Goal: Information Seeking & Learning: Check status

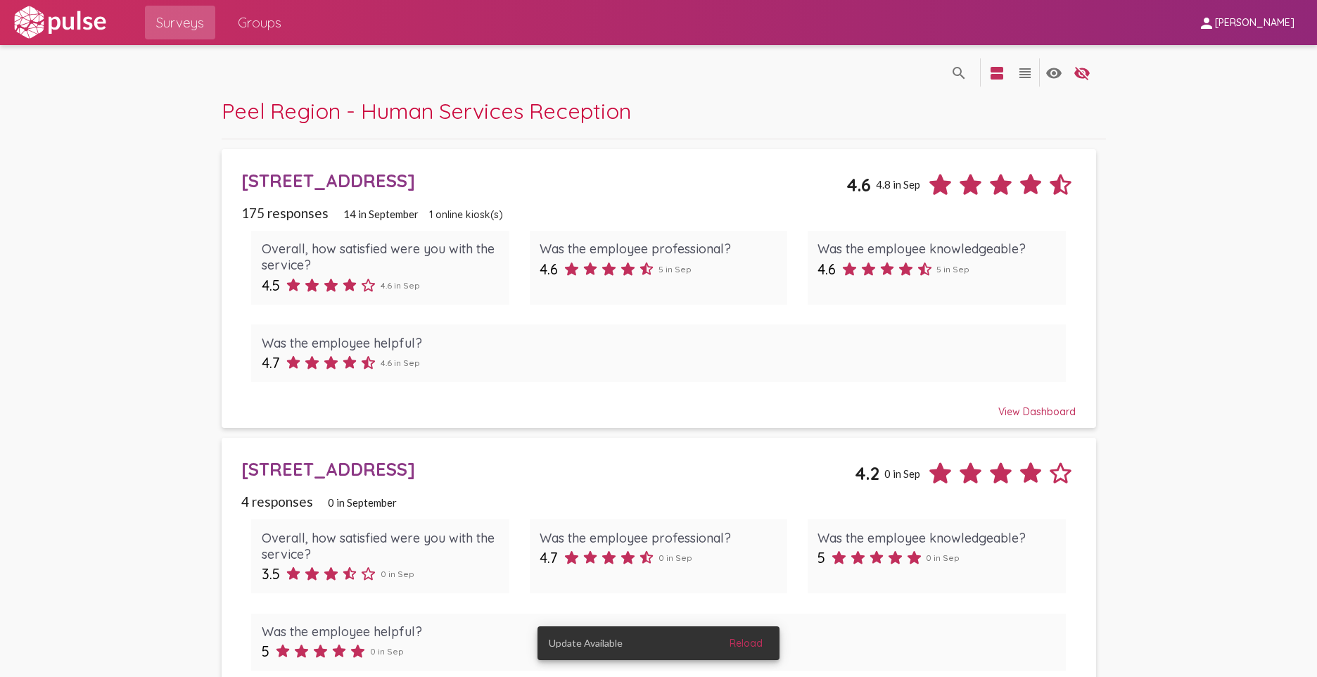
click at [203, 25] on span "Surveys" at bounding box center [180, 22] width 48 height 25
click at [1022, 75] on mat-icon "view_headline" at bounding box center [1025, 73] width 17 height 17
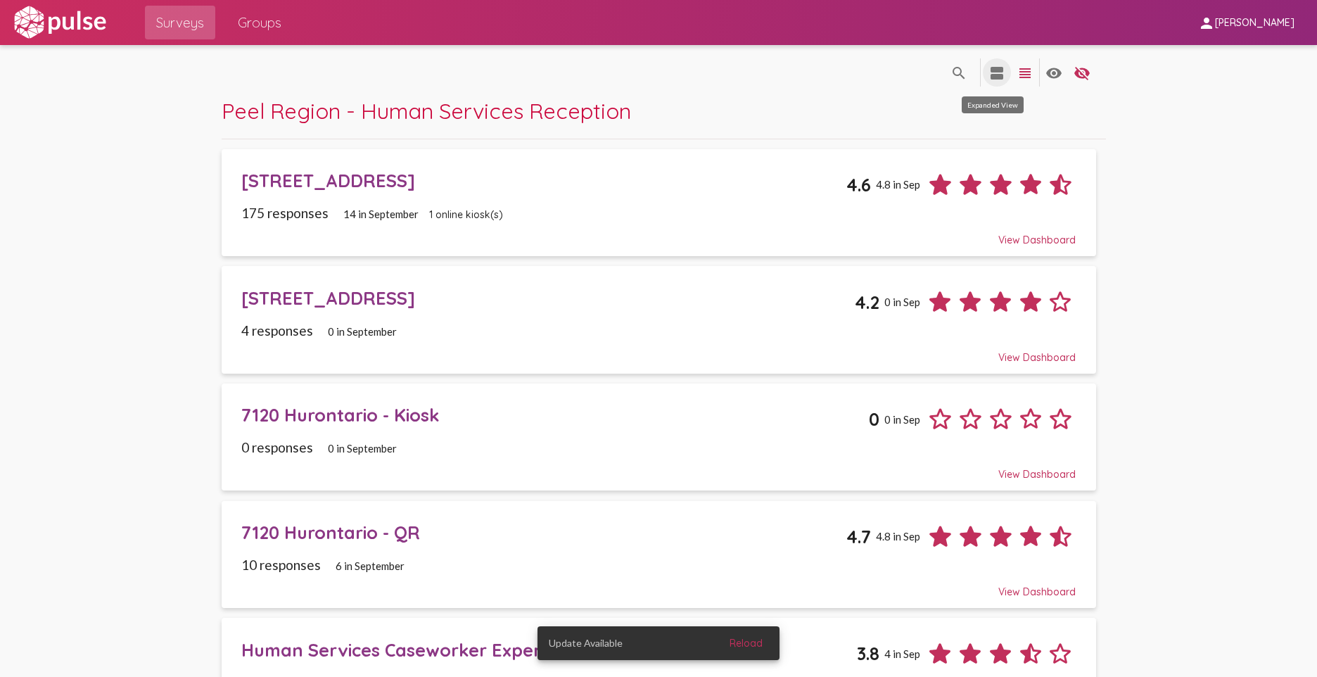
click at [993, 77] on mat-icon "view_agenda" at bounding box center [997, 73] width 17 height 17
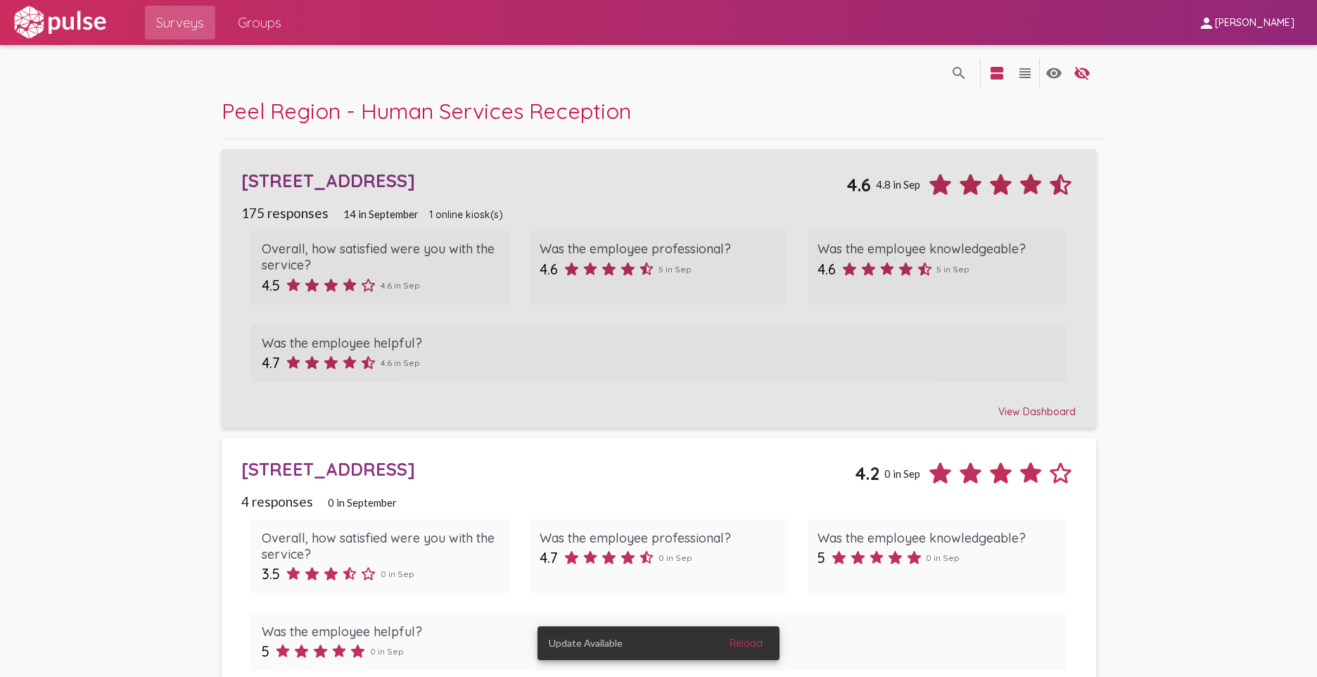
click at [279, 163] on div "[STREET_ADDRESS] 4.6 4.8 in Sep" at bounding box center [658, 179] width 835 height 41
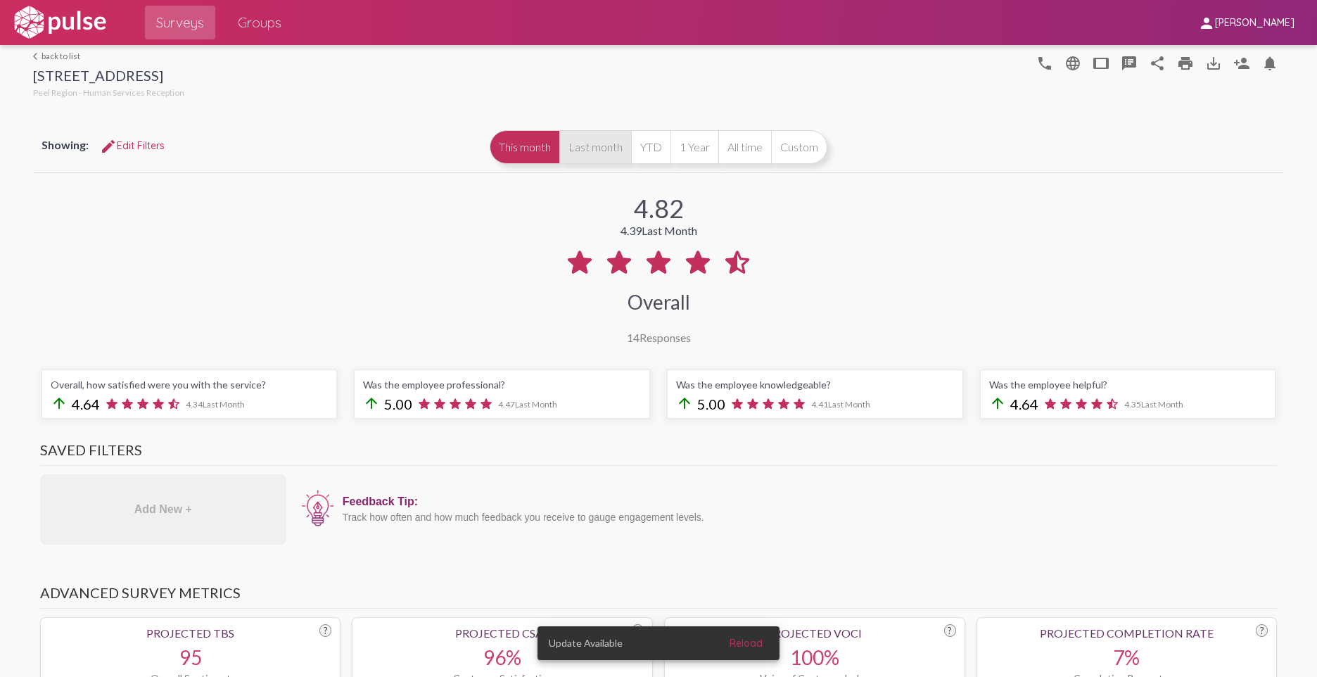
click at [597, 153] on button "Last month" at bounding box center [596, 147] width 72 height 34
click at [521, 154] on button "This month" at bounding box center [525, 147] width 70 height 34
click at [602, 153] on button "Last month" at bounding box center [596, 147] width 72 height 34
click at [633, 148] on button "YTD" at bounding box center [650, 147] width 39 height 34
click at [156, 146] on span "edit Edit Filters" at bounding box center [132, 145] width 65 height 13
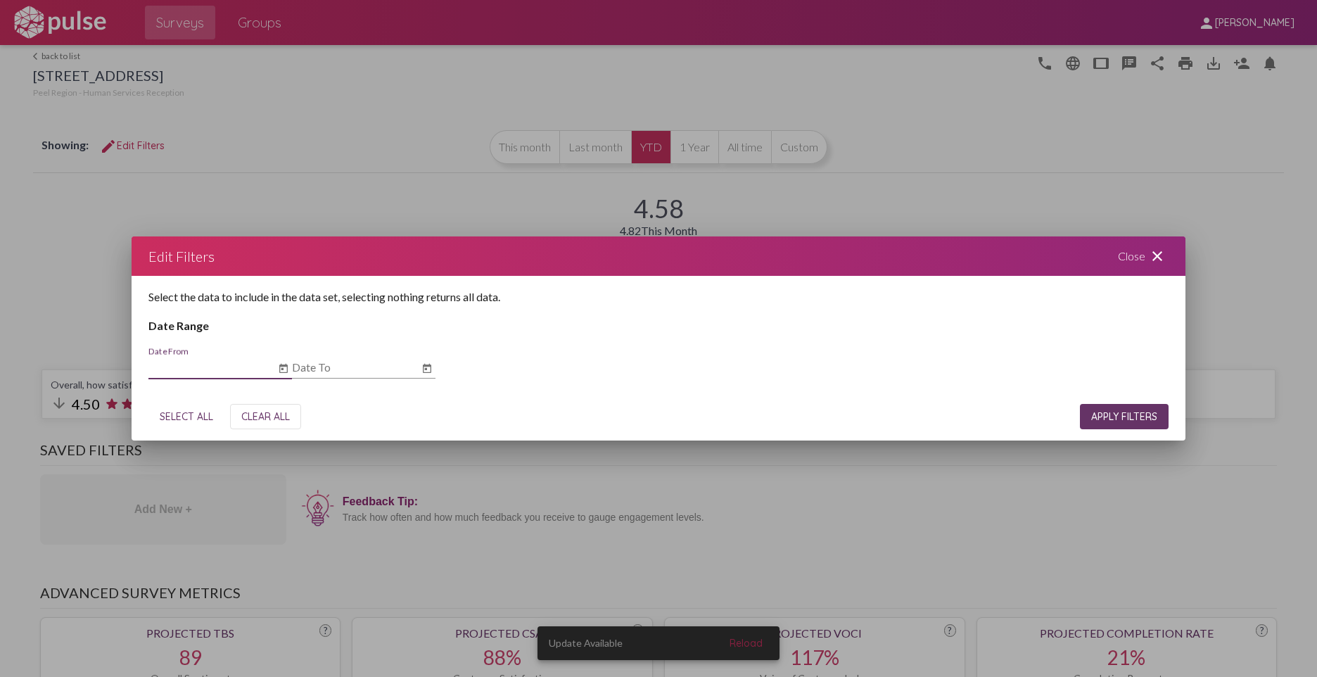
click at [384, 366] on input "Date To" at bounding box center [355, 367] width 127 height 13
click at [422, 366] on icon "Open calendar" at bounding box center [427, 368] width 11 height 17
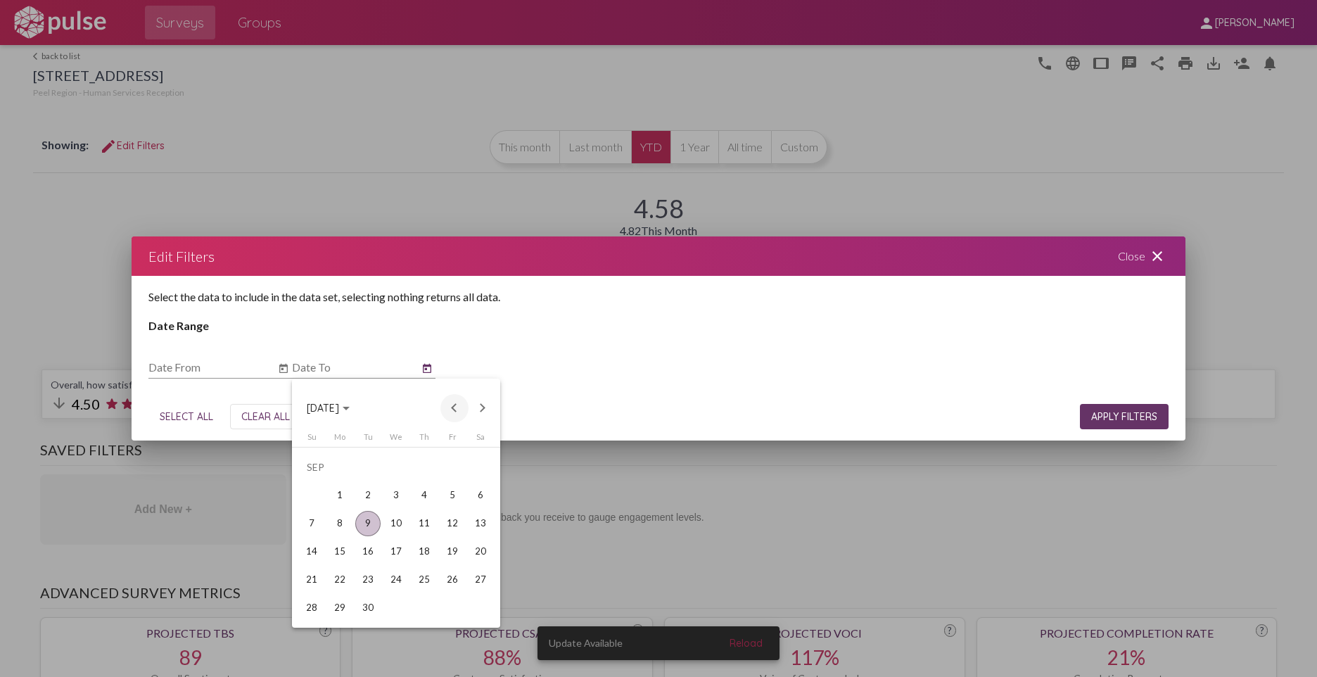
click at [454, 406] on button "Previous month" at bounding box center [455, 408] width 28 height 28
click at [457, 581] on div "29" at bounding box center [452, 579] width 25 height 25
type input "[DATE]"
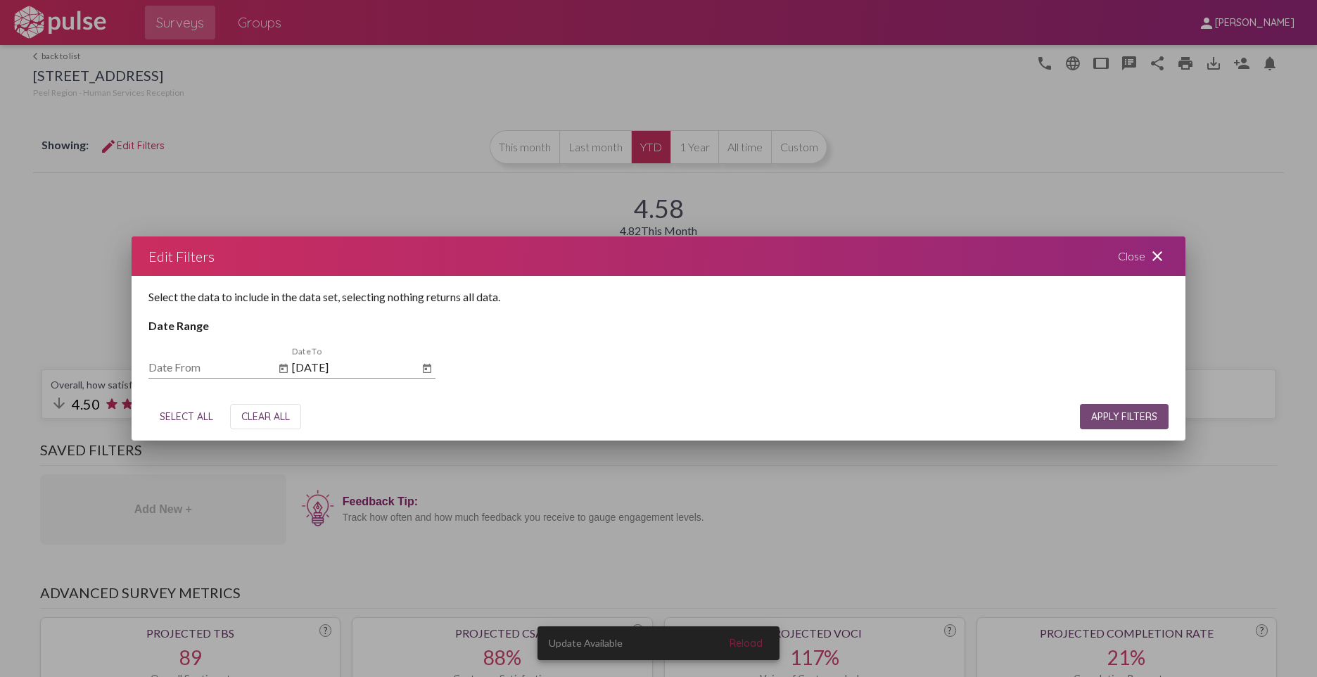
click at [1114, 419] on span "APPLY FILTERS" at bounding box center [1125, 416] width 66 height 13
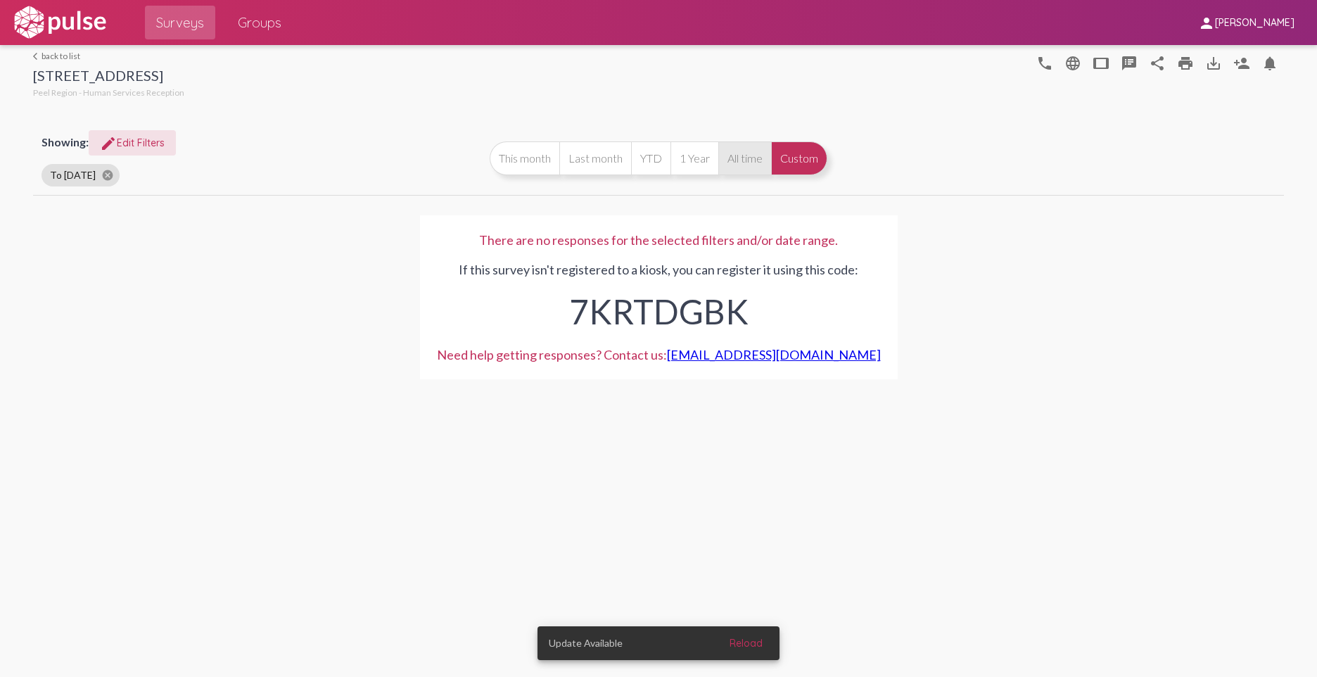
click at [764, 148] on button "All time" at bounding box center [745, 158] width 53 height 34
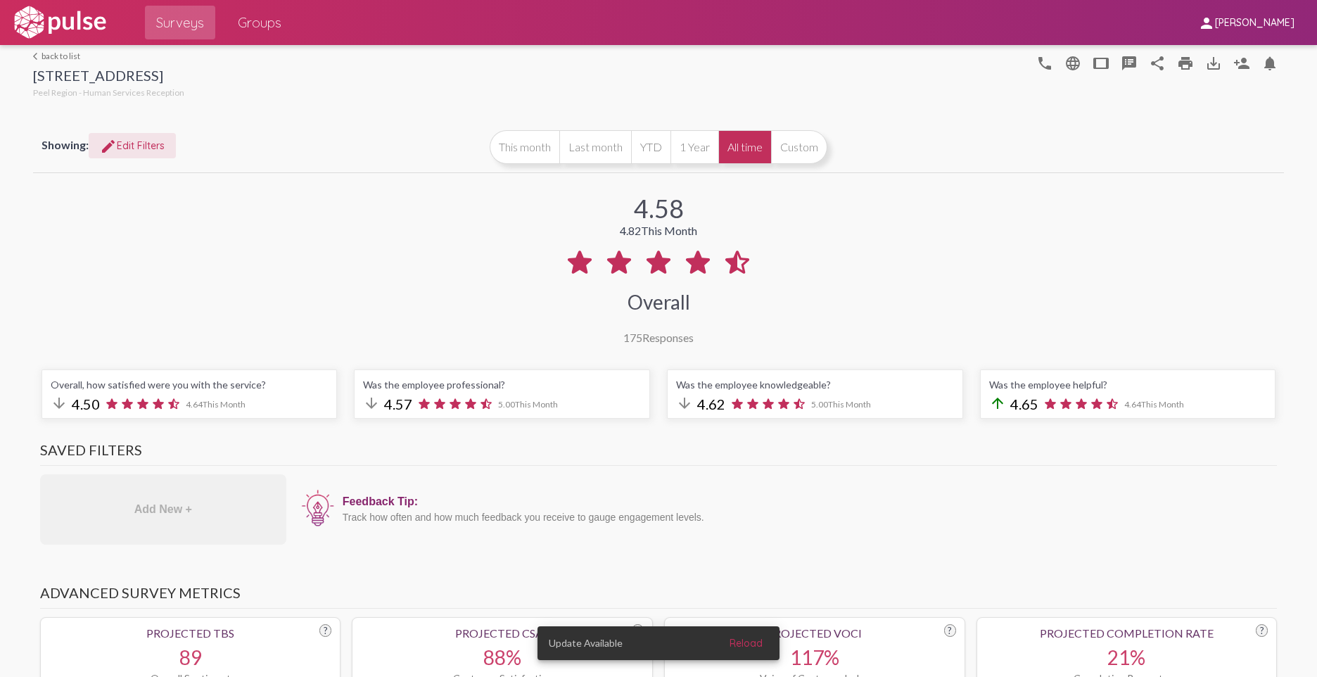
click at [141, 143] on span "edit Edit Filters" at bounding box center [132, 145] width 65 height 13
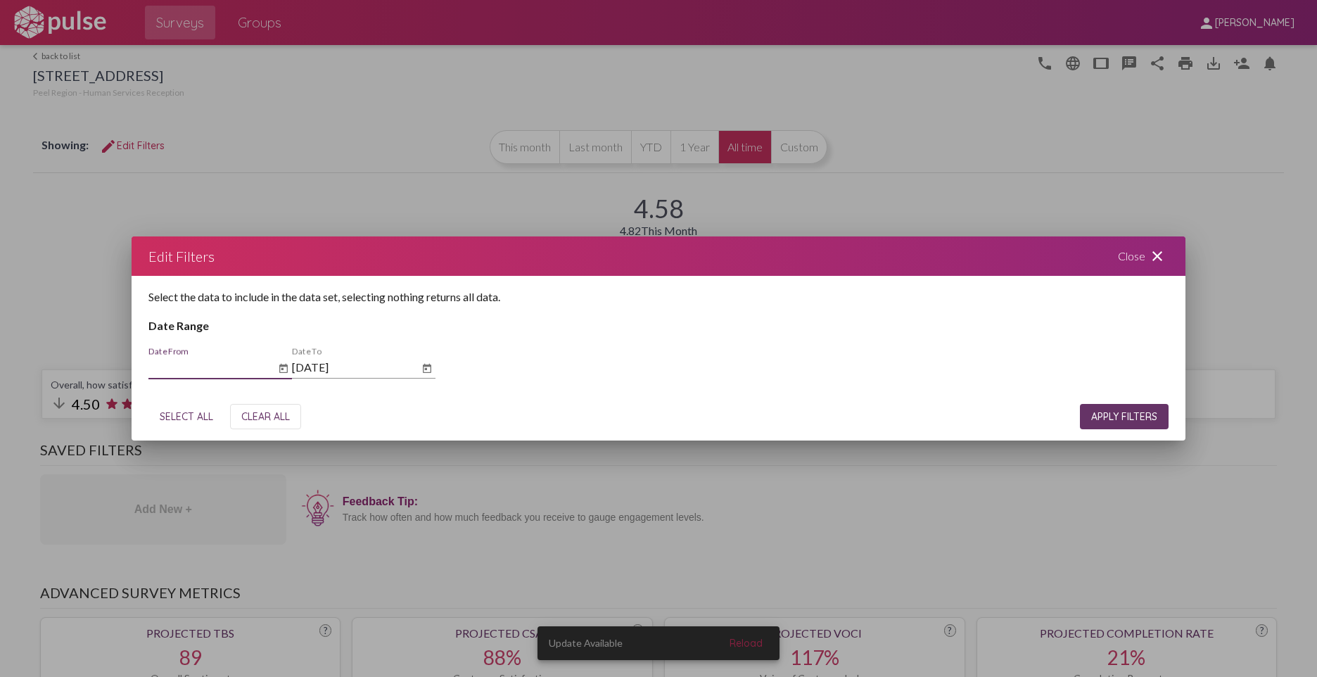
click at [280, 368] on icon "Open calendar" at bounding box center [283, 367] width 8 height 9
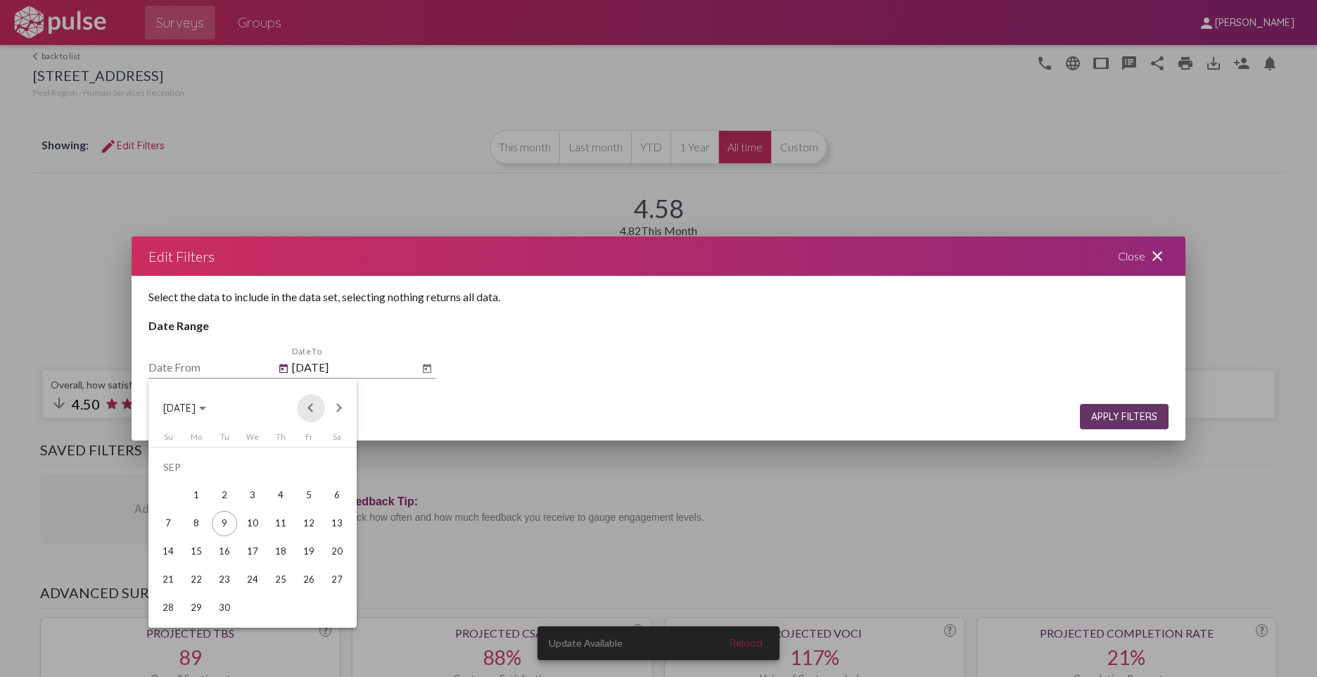
click at [307, 407] on button "Previous month" at bounding box center [311, 408] width 28 height 28
click at [307, 409] on button "Previous month" at bounding box center [311, 408] width 28 height 28
click at [286, 467] on div "1" at bounding box center [280, 467] width 25 height 25
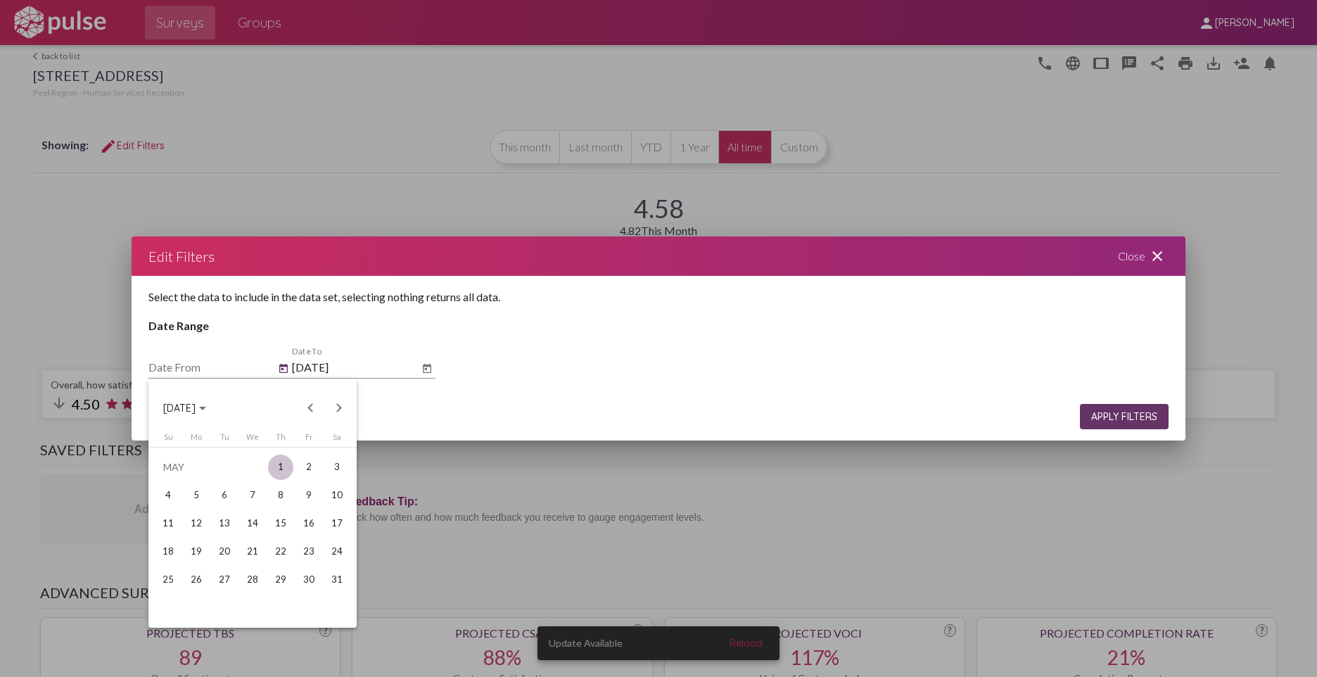
type input "[DATE]"
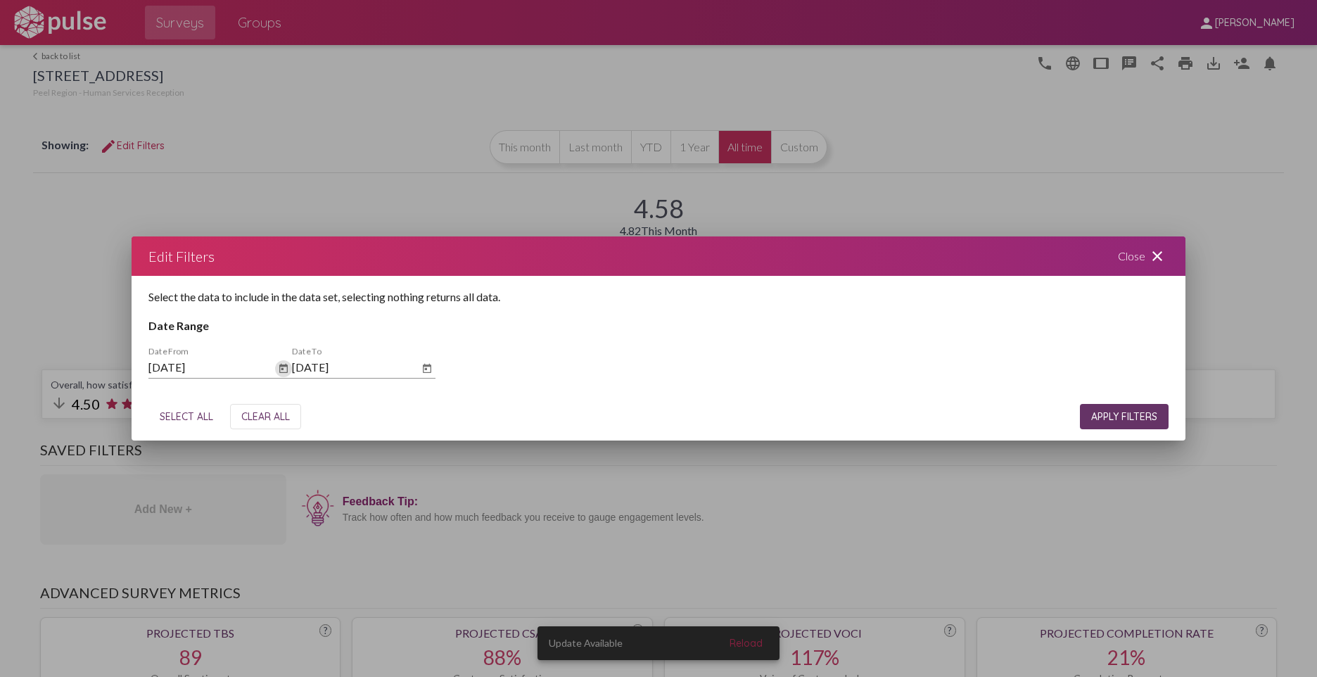
click at [426, 367] on icon "Open calendar" at bounding box center [427, 368] width 11 height 17
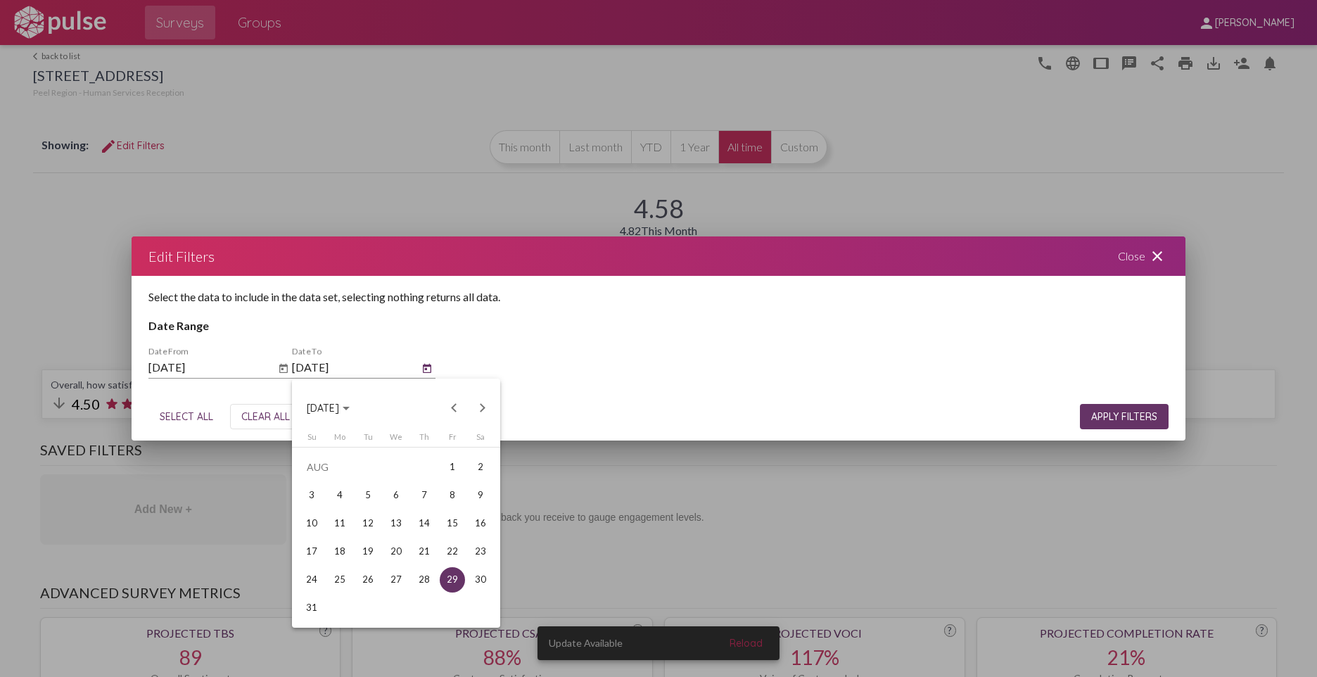
click at [909, 329] on div at bounding box center [658, 338] width 1317 height 677
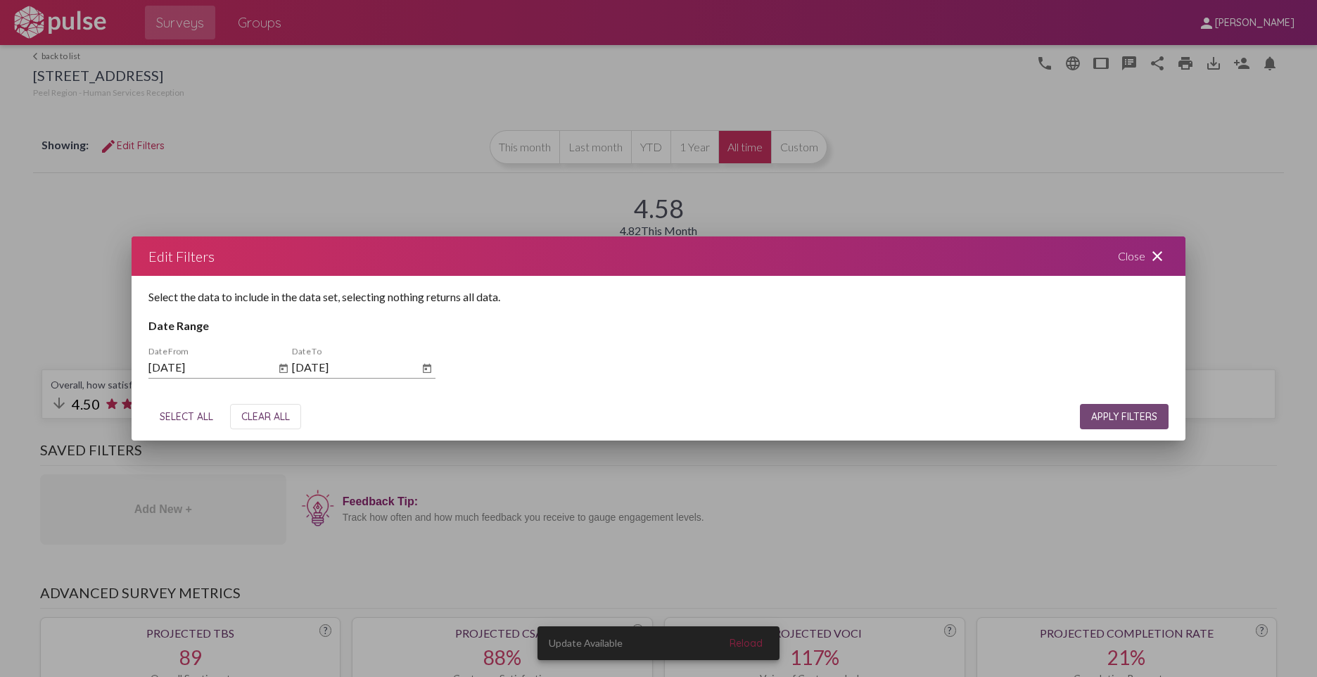
click at [1133, 424] on button "APPLY FILTERS" at bounding box center [1124, 416] width 89 height 25
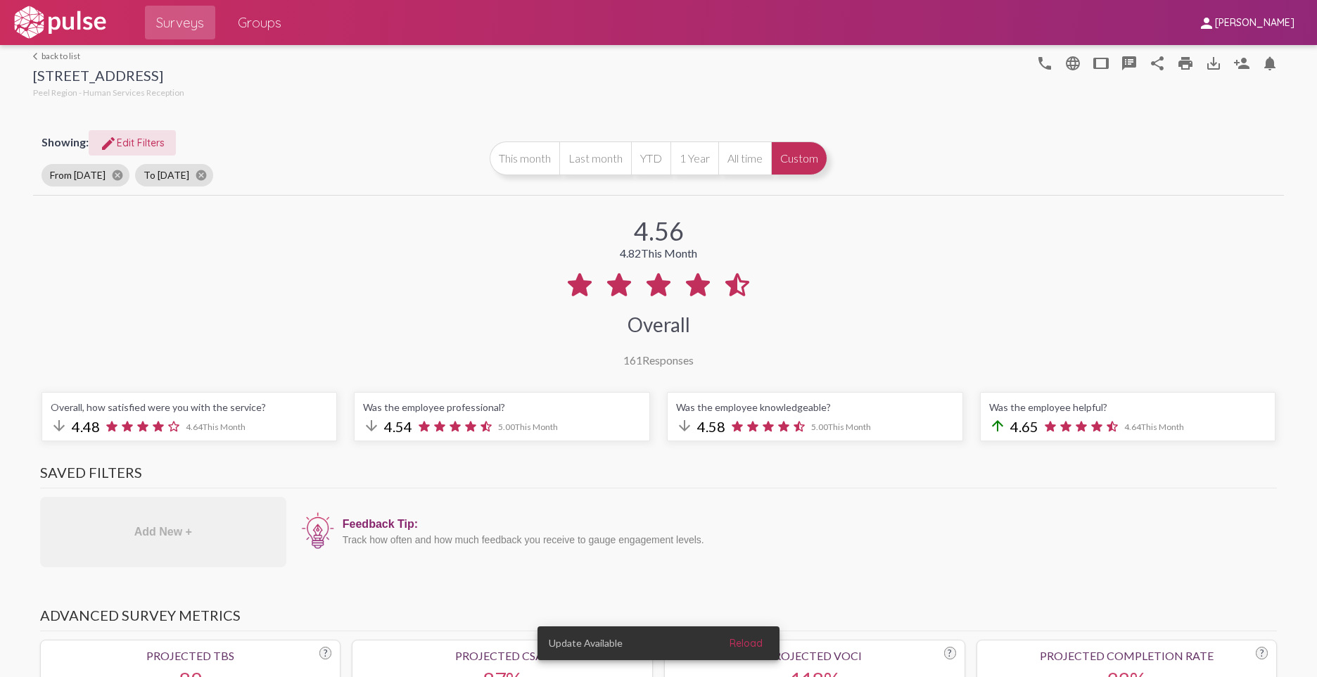
click at [65, 56] on link "arrow_back_ios back to list" at bounding box center [108, 56] width 151 height 11
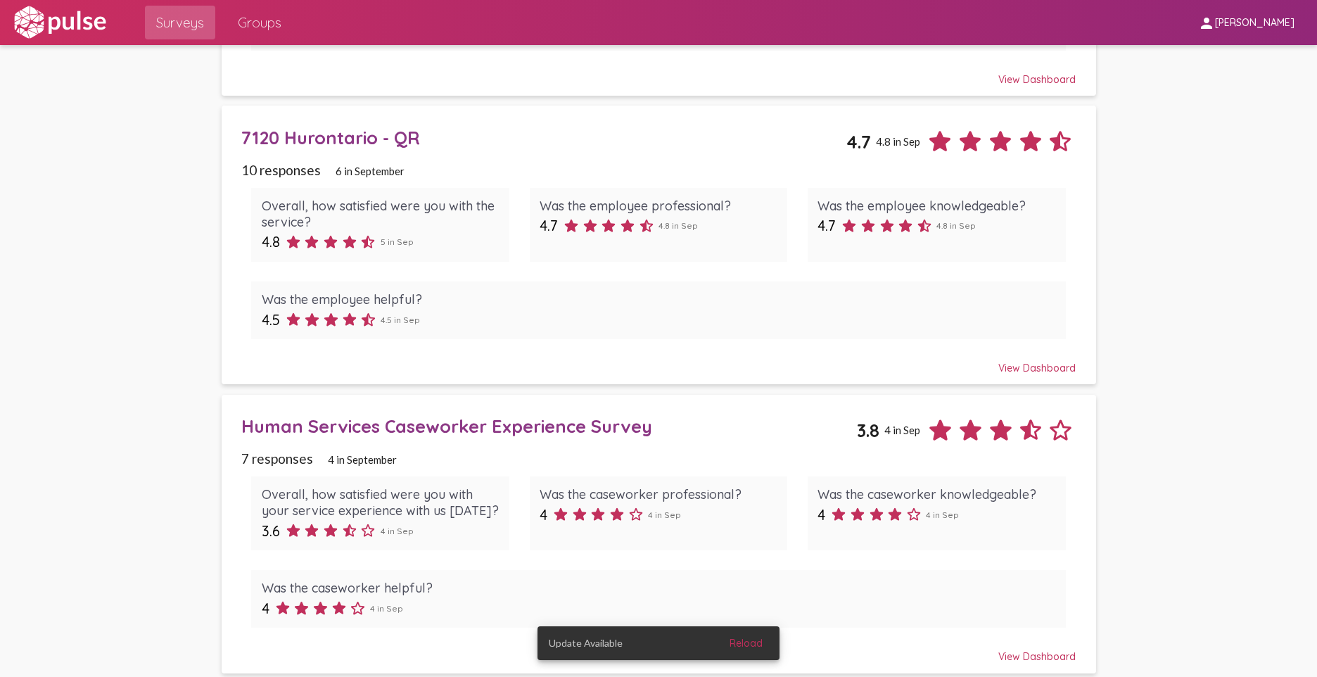
scroll to position [916, 0]
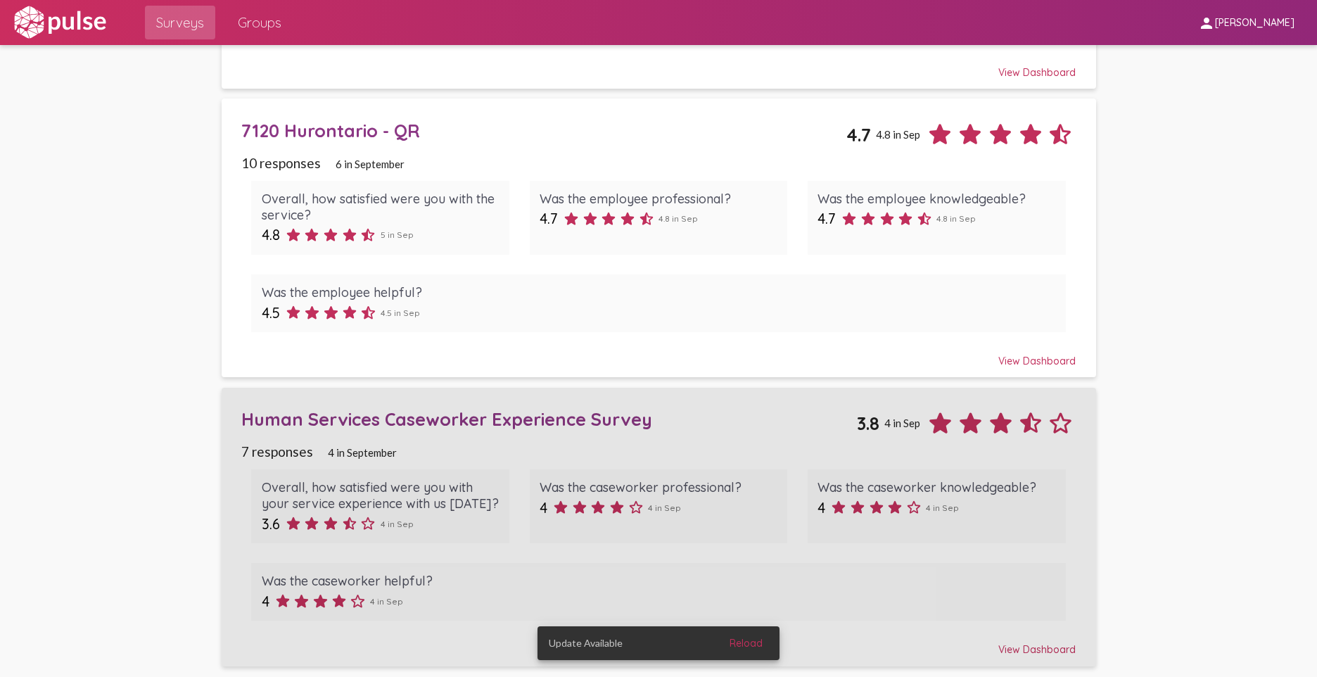
click at [680, 407] on div "Human Services Caseworker Experience Survey 3.8 4 in Sep" at bounding box center [658, 418] width 835 height 41
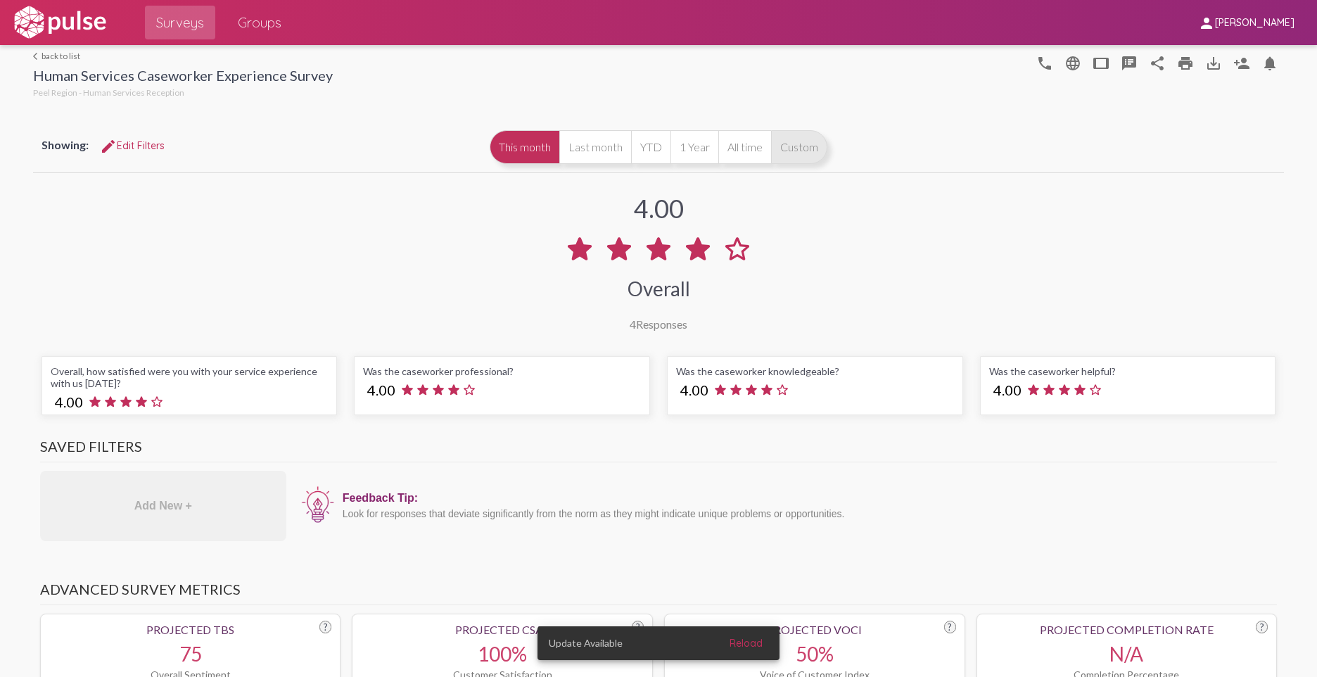
click at [780, 150] on button "Custom" at bounding box center [799, 147] width 56 height 34
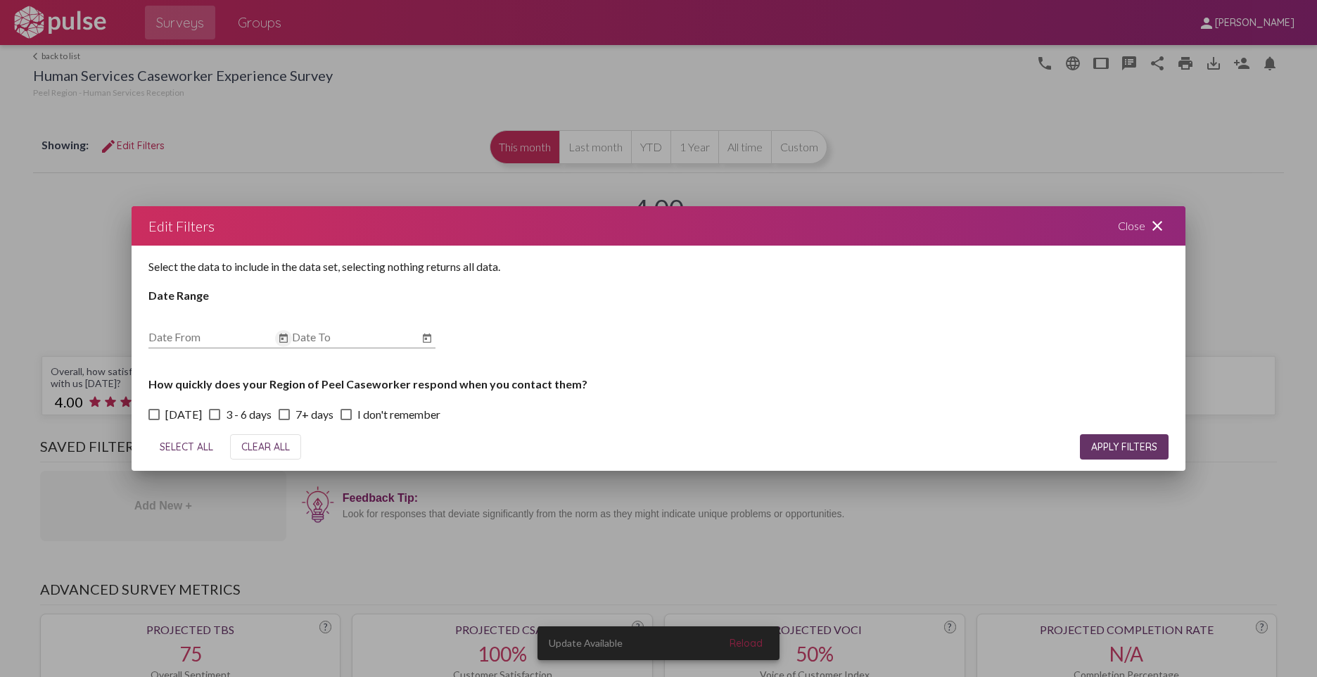
click at [277, 334] on button "Open calendar" at bounding box center [283, 338] width 17 height 17
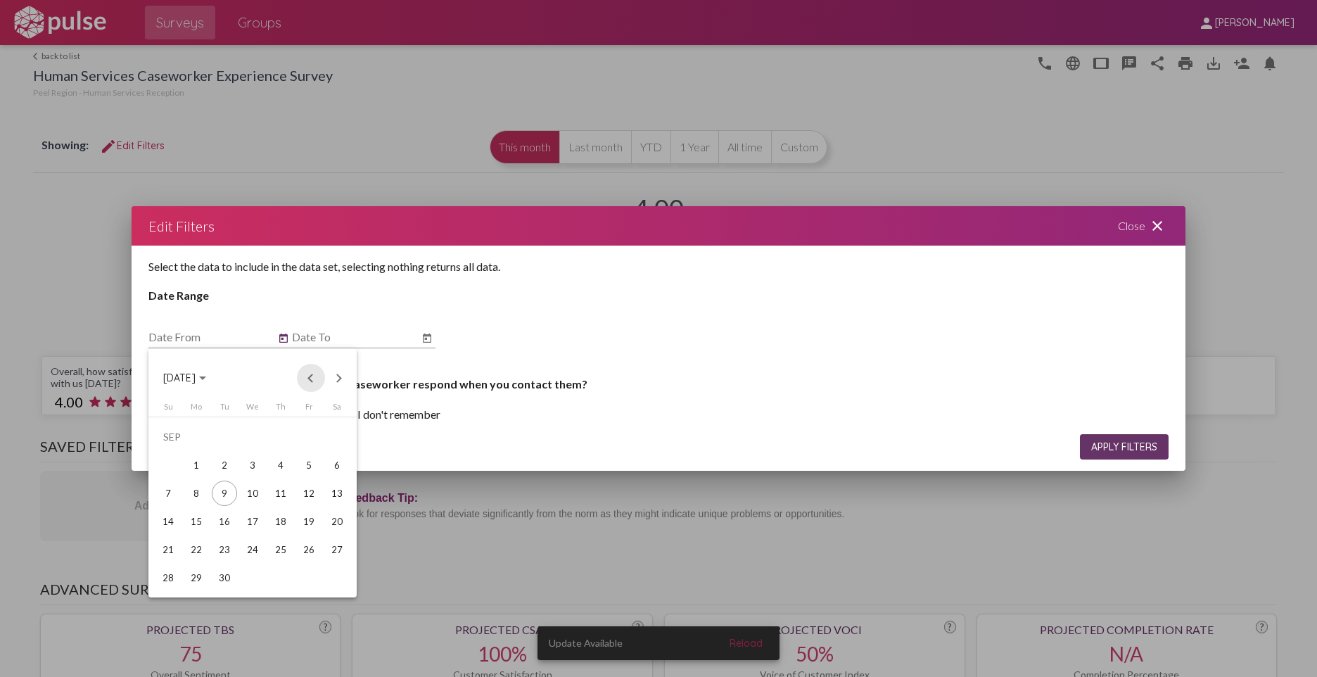
click at [307, 375] on button "Previous month" at bounding box center [311, 378] width 28 height 28
click at [316, 381] on button "Previous month" at bounding box center [311, 378] width 28 height 28
click at [283, 436] on div "1" at bounding box center [280, 436] width 25 height 25
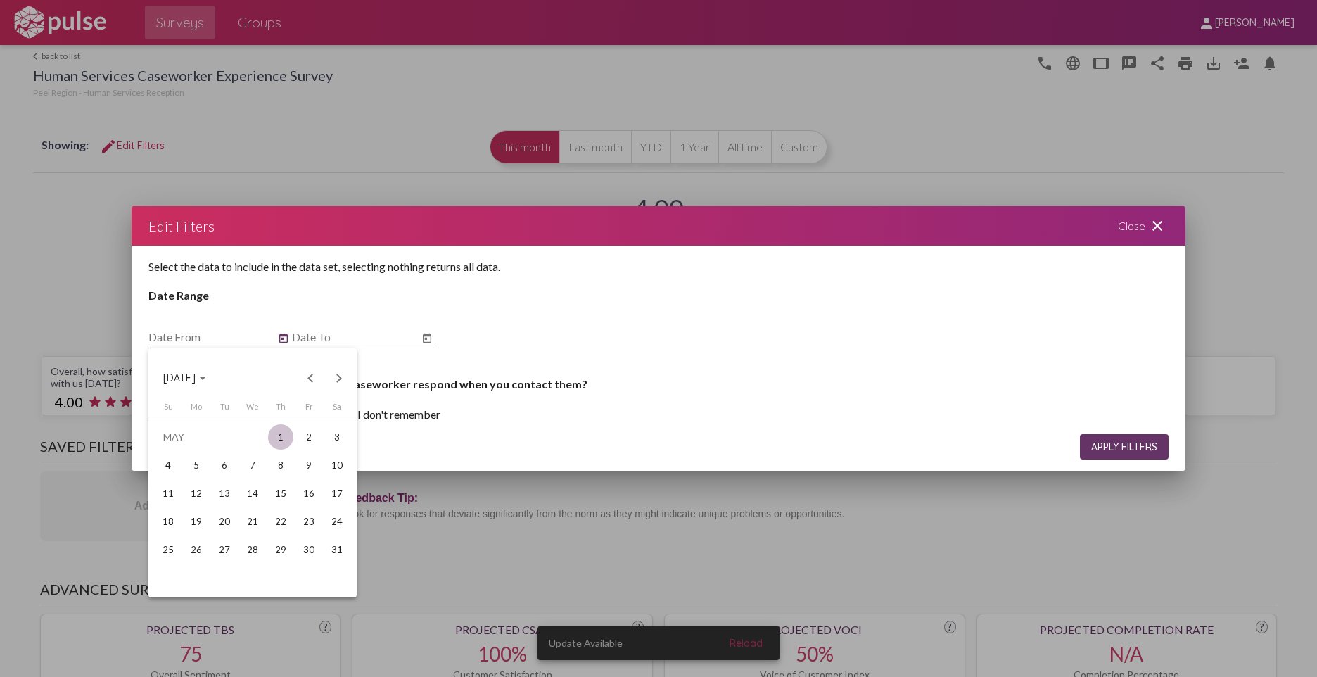
type input "[DATE]"
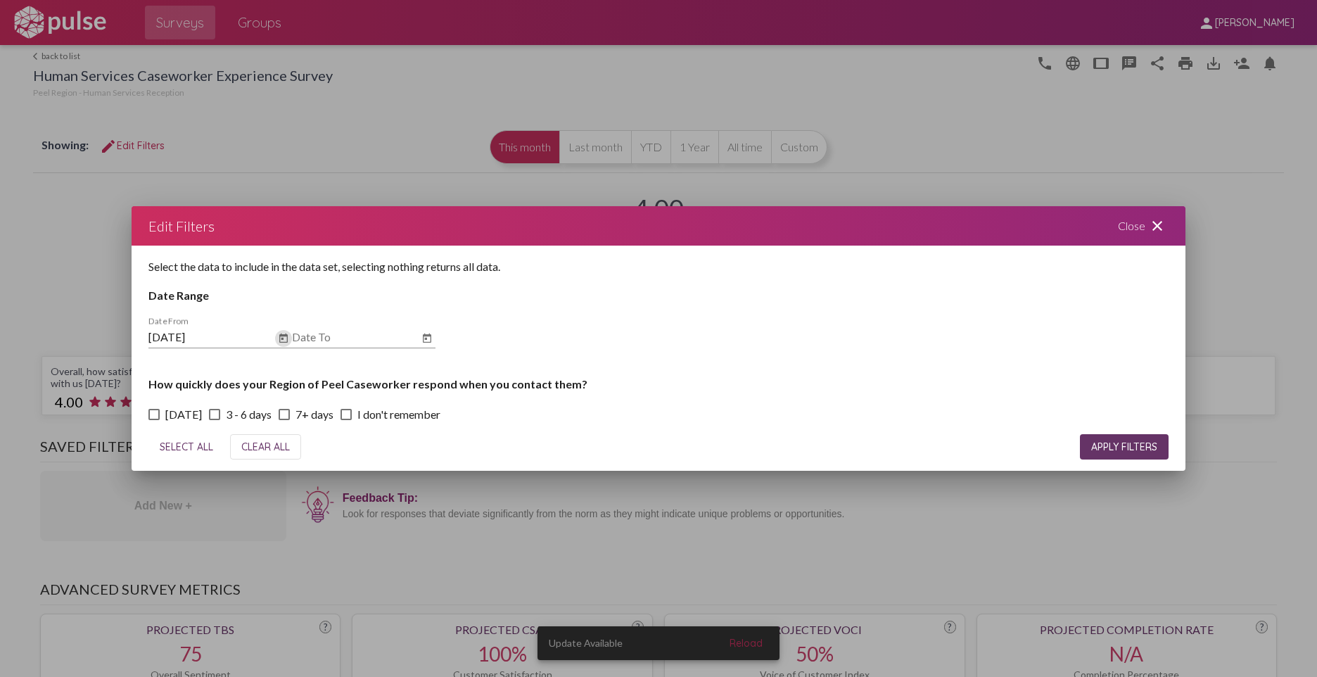
click at [419, 337] on button "Open calendar" at bounding box center [427, 338] width 17 height 17
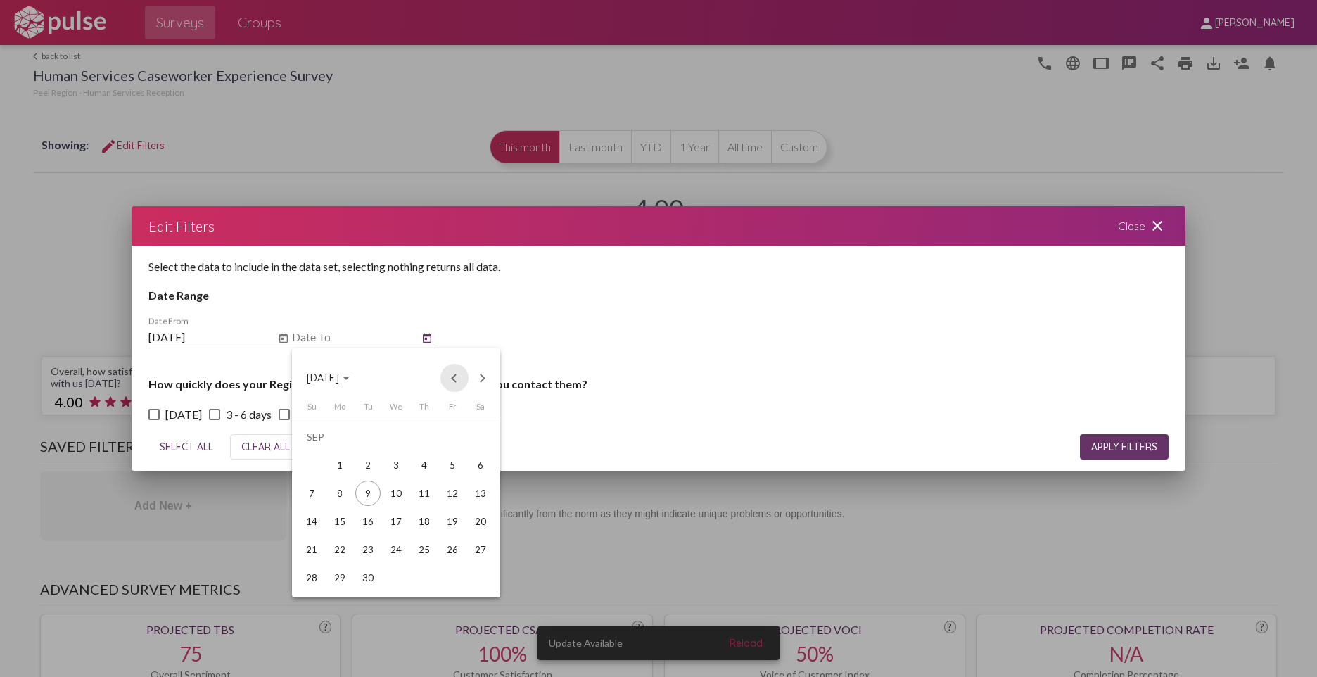
click at [450, 377] on button "Previous month" at bounding box center [455, 378] width 28 height 28
click at [460, 549] on div "29" at bounding box center [452, 549] width 25 height 25
type input "[DATE]"
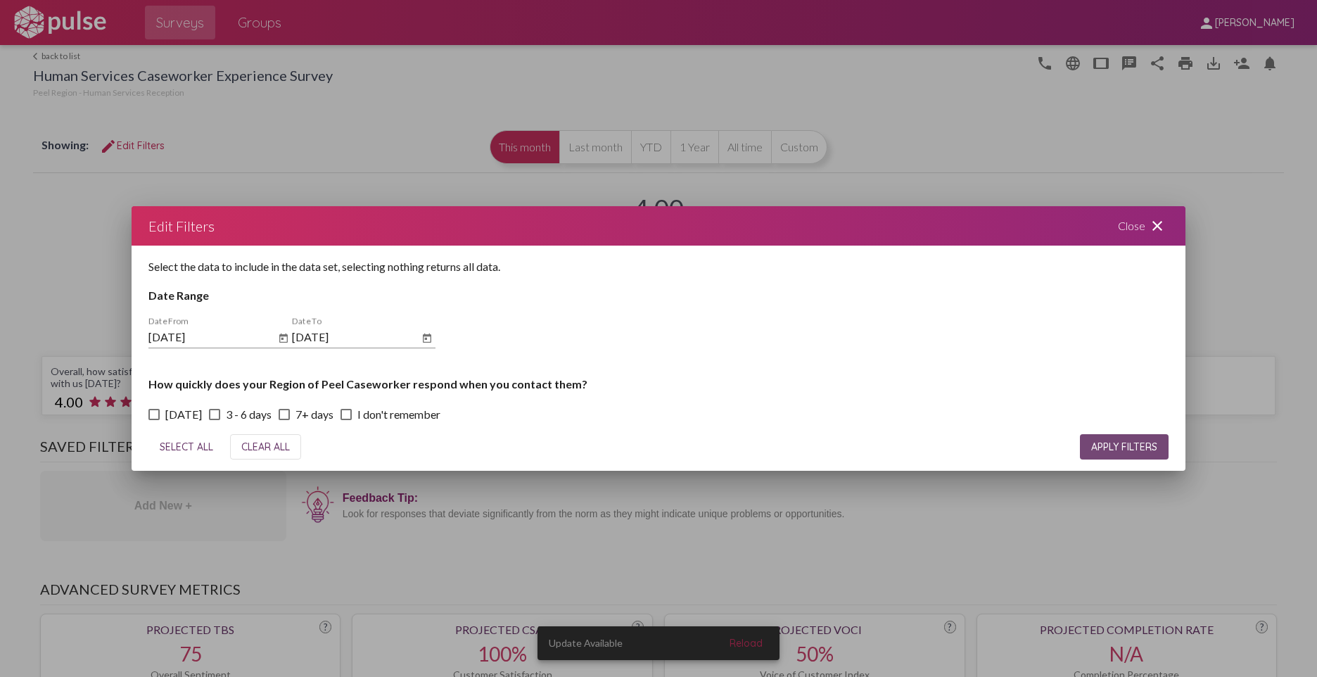
click at [1092, 442] on span "APPLY FILTERS" at bounding box center [1125, 447] width 66 height 13
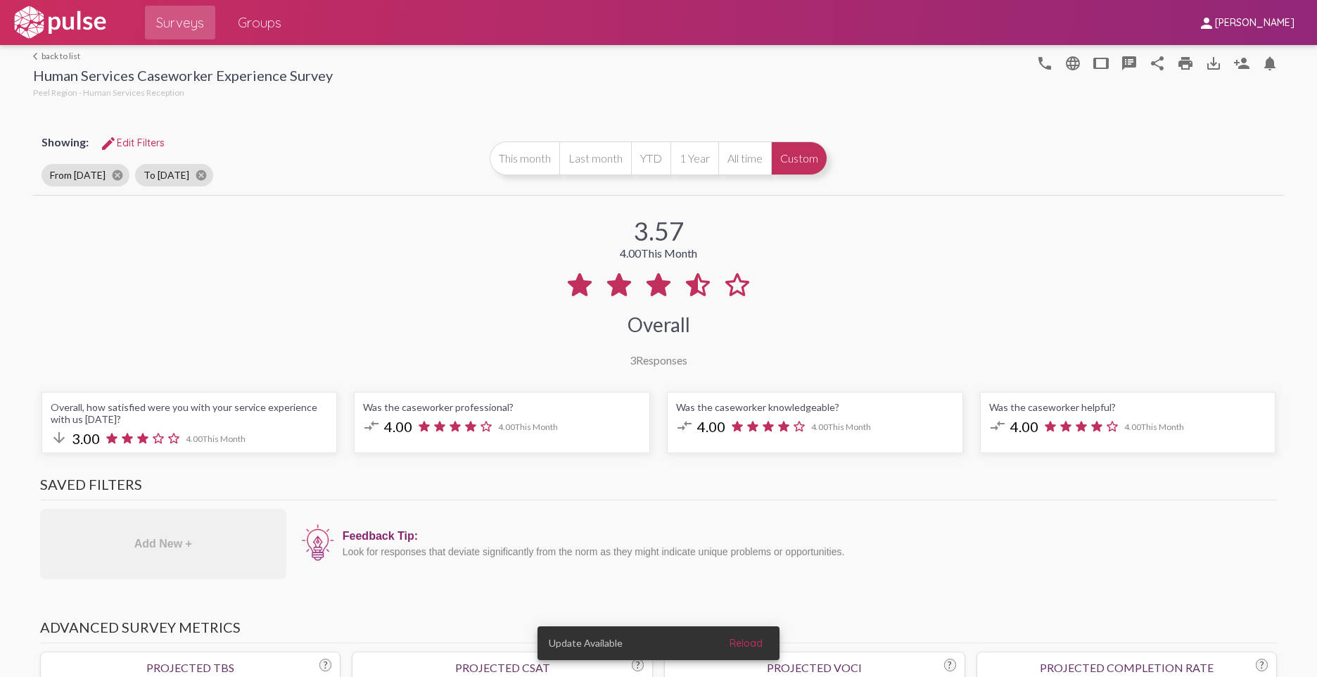
click at [161, 37] on link "Surveys" at bounding box center [180, 23] width 70 height 34
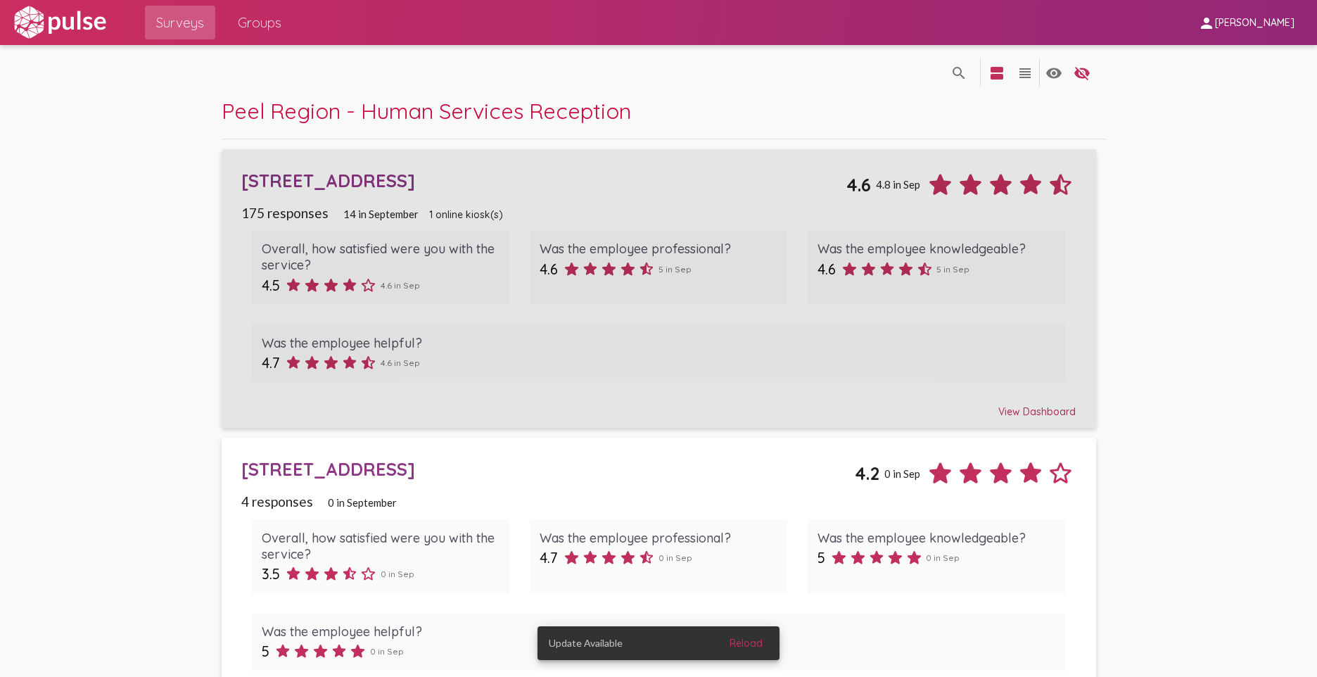
click at [1006, 411] on div "View Dashboard" at bounding box center [658, 405] width 835 height 25
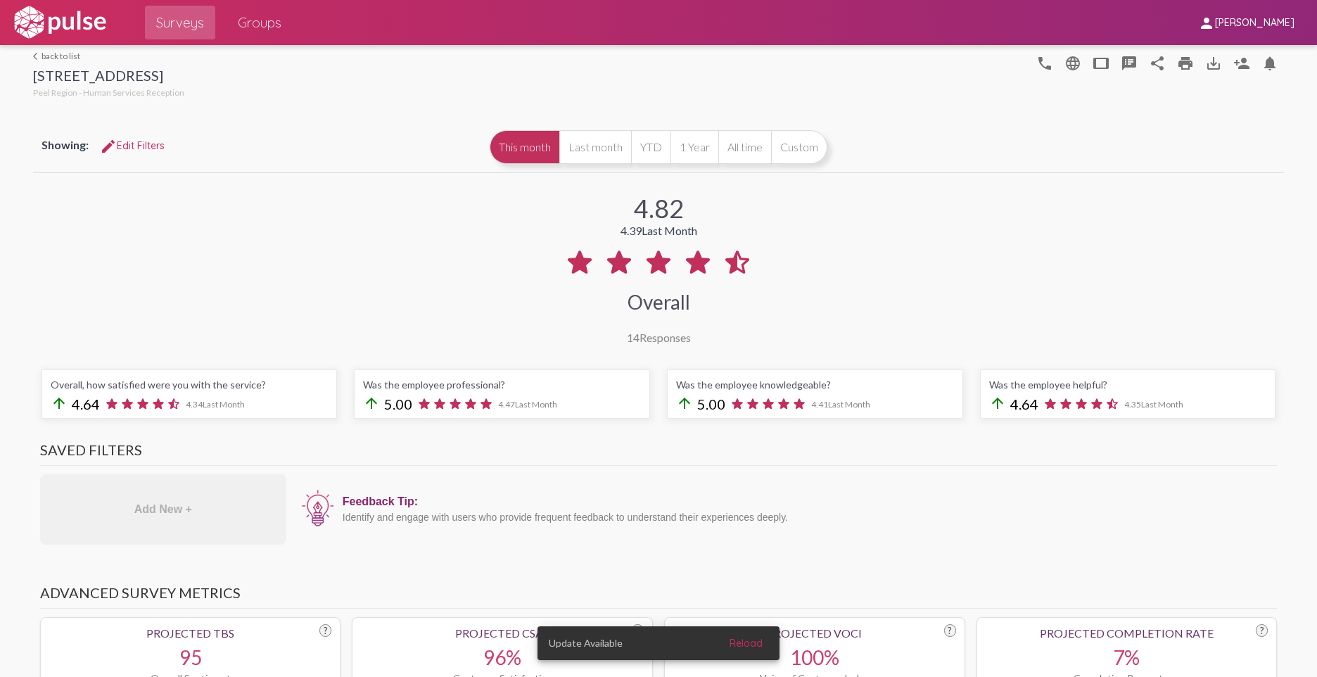
click at [66, 53] on link "arrow_back_ios back to list" at bounding box center [108, 56] width 151 height 11
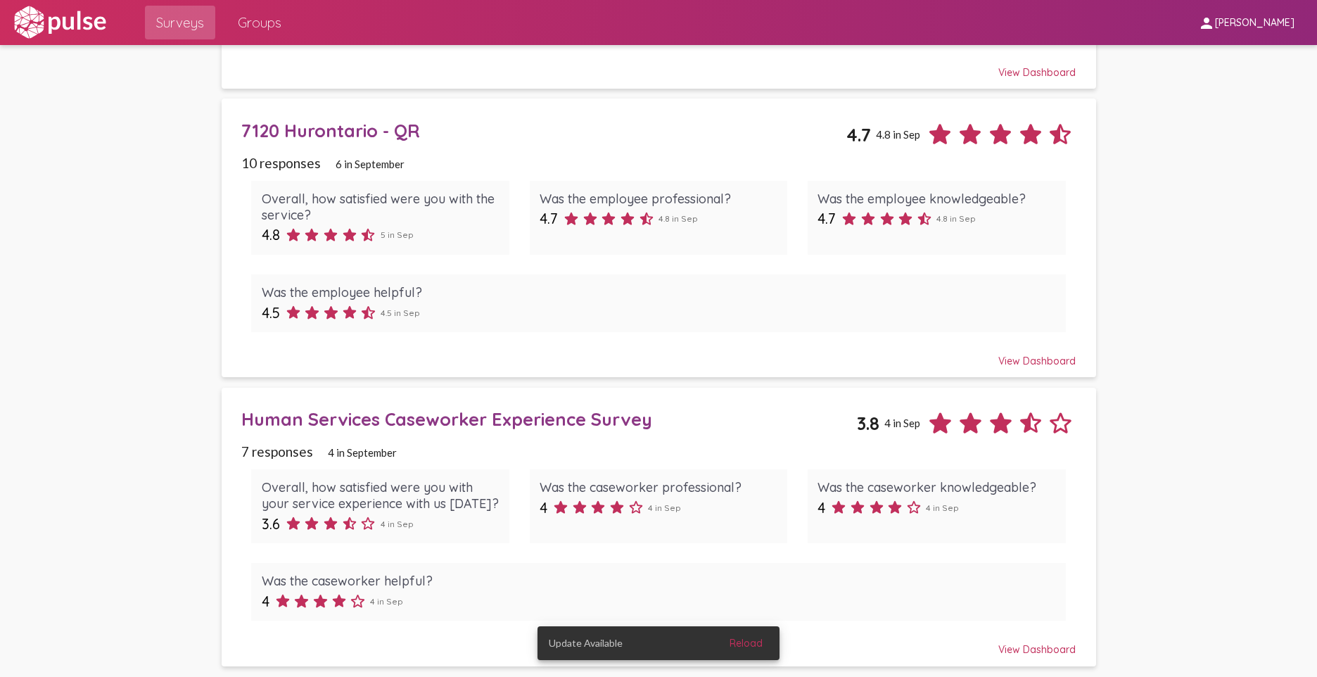
scroll to position [578, 0]
